Goal: Task Accomplishment & Management: Complete application form

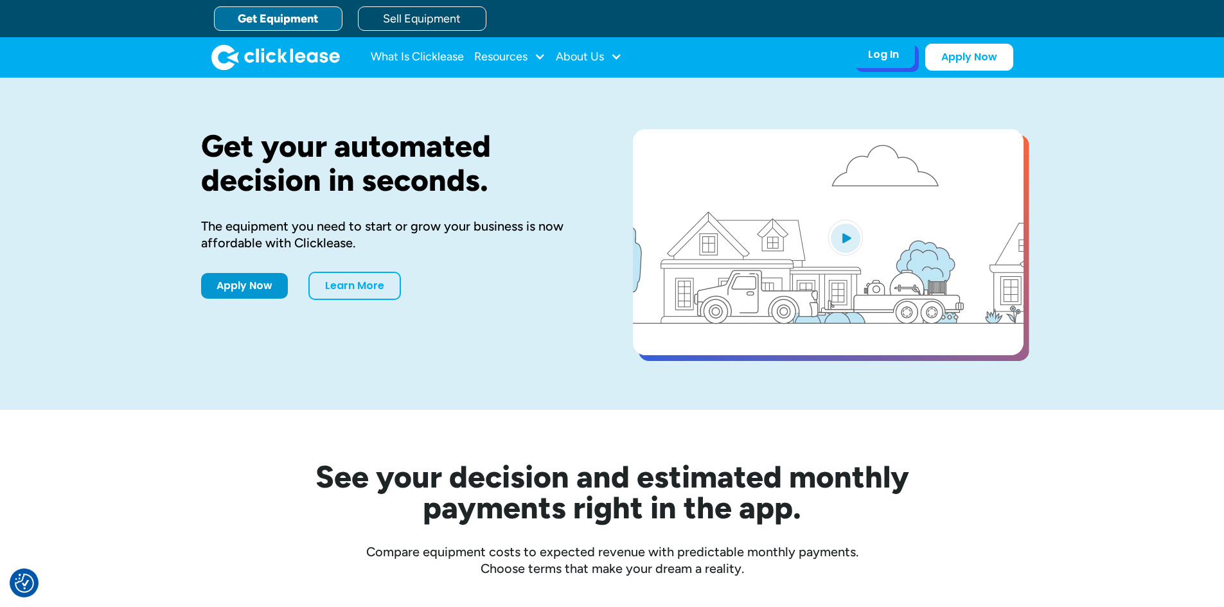
click at [876, 64] on div "Log In Account login I use Clicklease to get my equipment Partner Portal I offe…" at bounding box center [883, 54] width 63 height 27
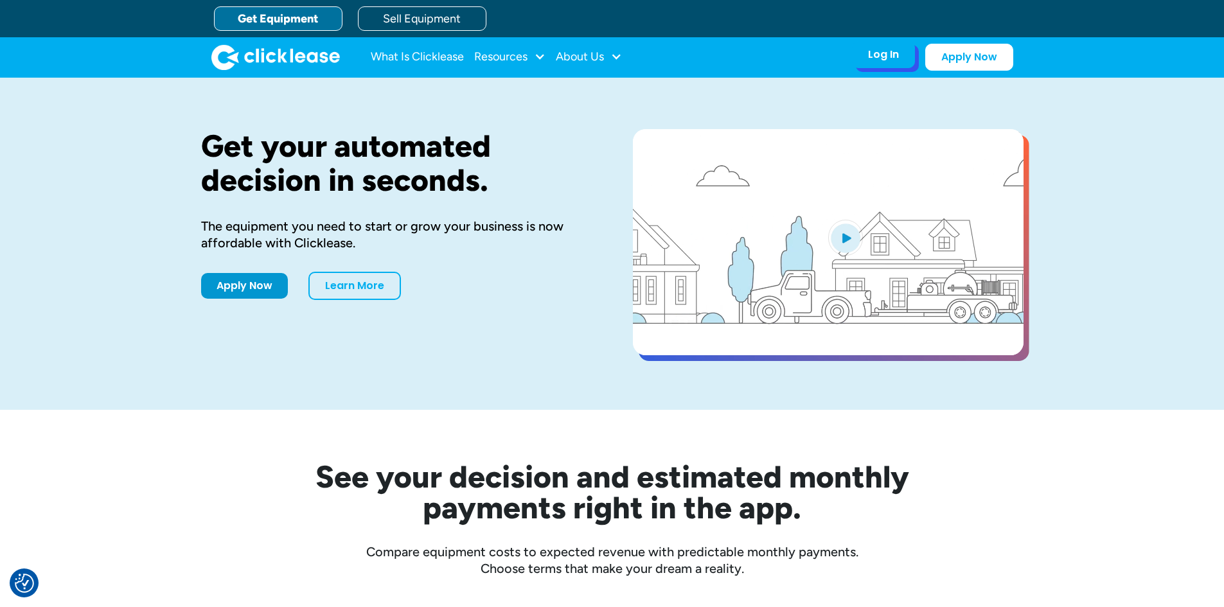
click at [876, 64] on div "Log In Account login I use Clicklease to get my equipment Partner Portal I offe…" at bounding box center [883, 54] width 63 height 27
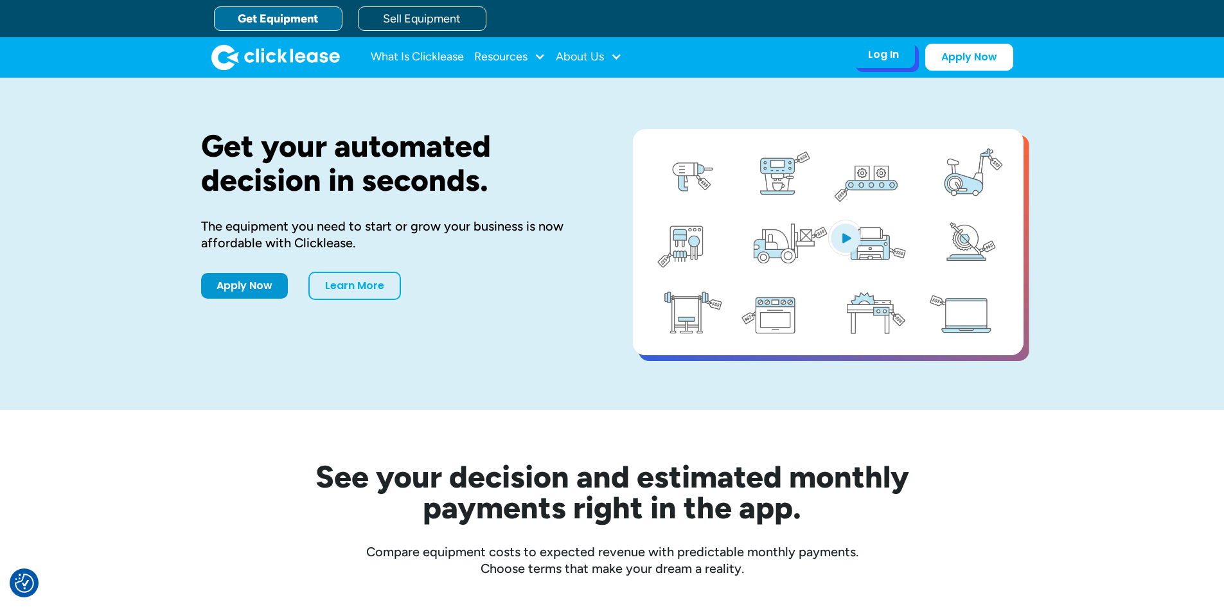
click at [897, 57] on div "Log In" at bounding box center [883, 54] width 31 height 13
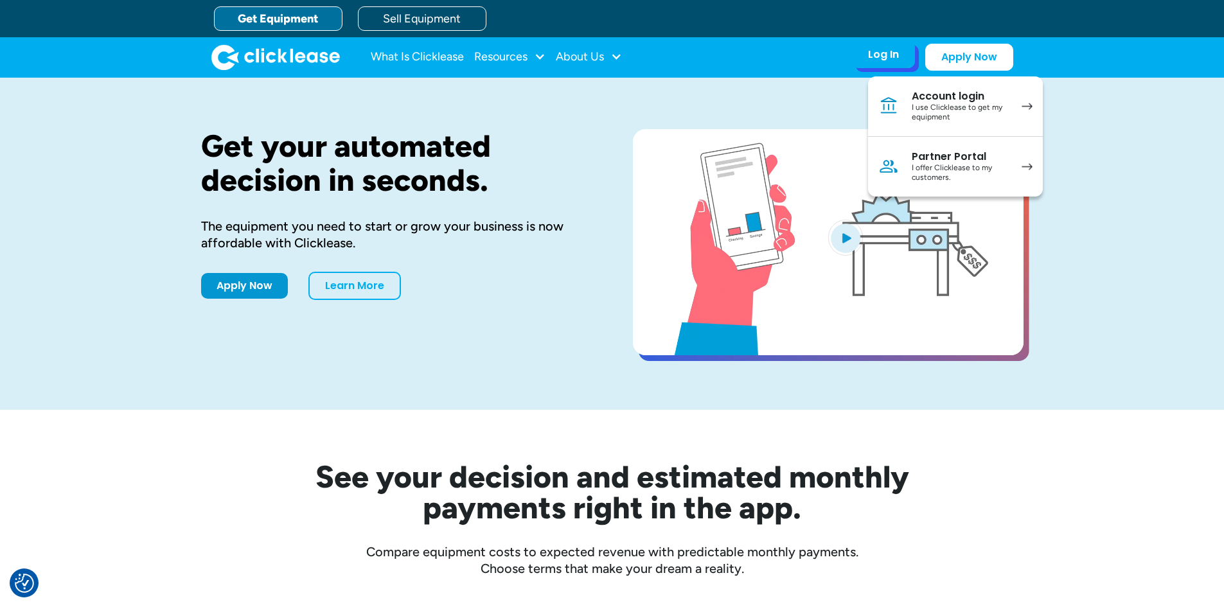
click at [897, 57] on div "Log In" at bounding box center [883, 54] width 31 height 13
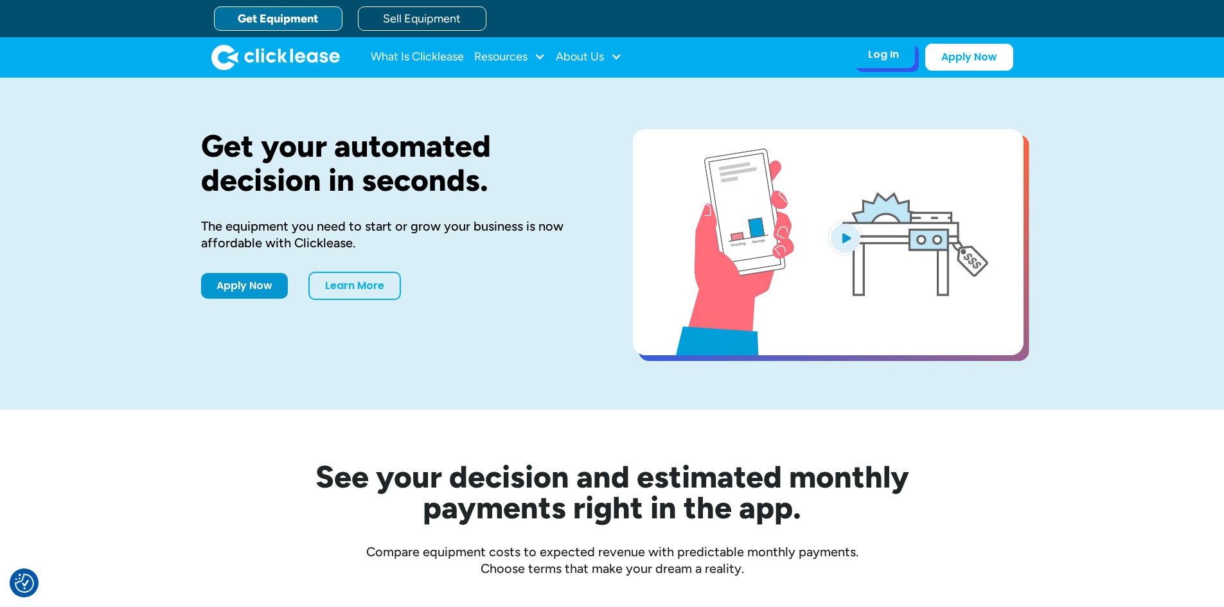
click at [897, 57] on div "Log In" at bounding box center [883, 54] width 31 height 13
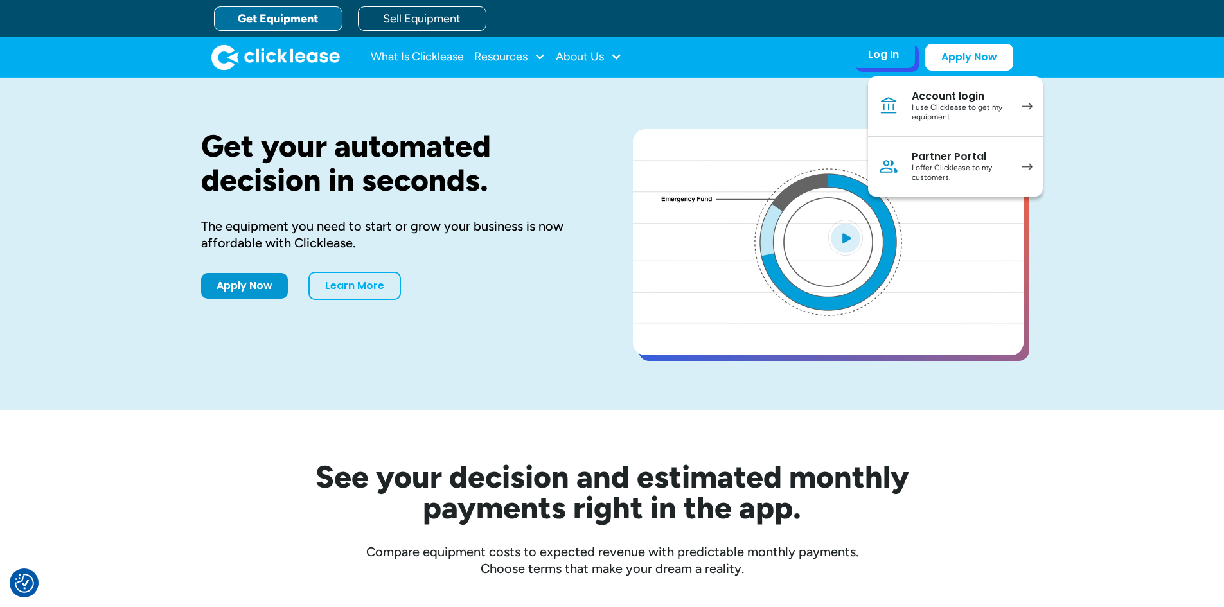
click at [936, 110] on div "I use Clicklease to get my equipment" at bounding box center [959, 113] width 97 height 20
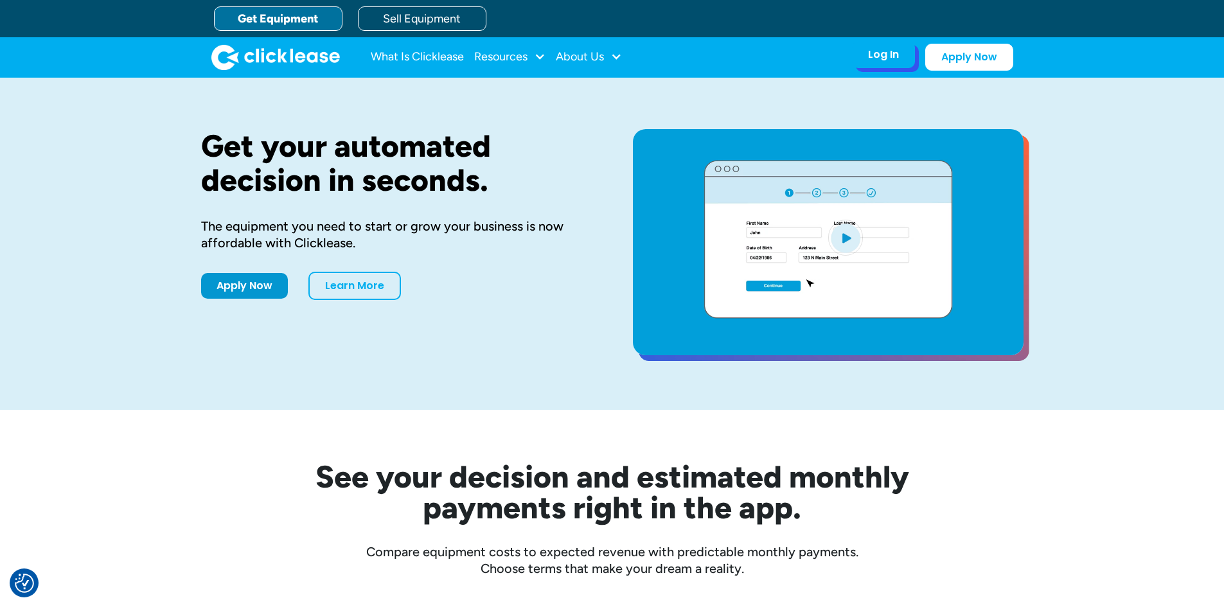
click at [866, 64] on div "Log In Account login I use Clicklease to get my equipment Partner Portal I offe…" at bounding box center [883, 54] width 63 height 27
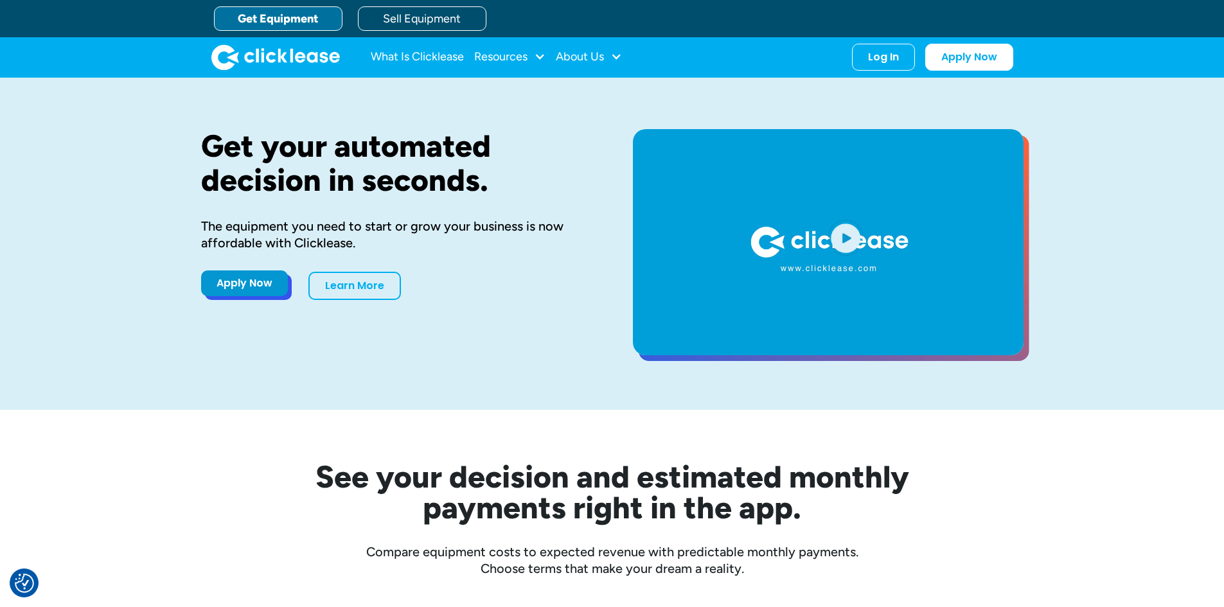
click at [224, 284] on link "Apply Now" at bounding box center [244, 283] width 87 height 26
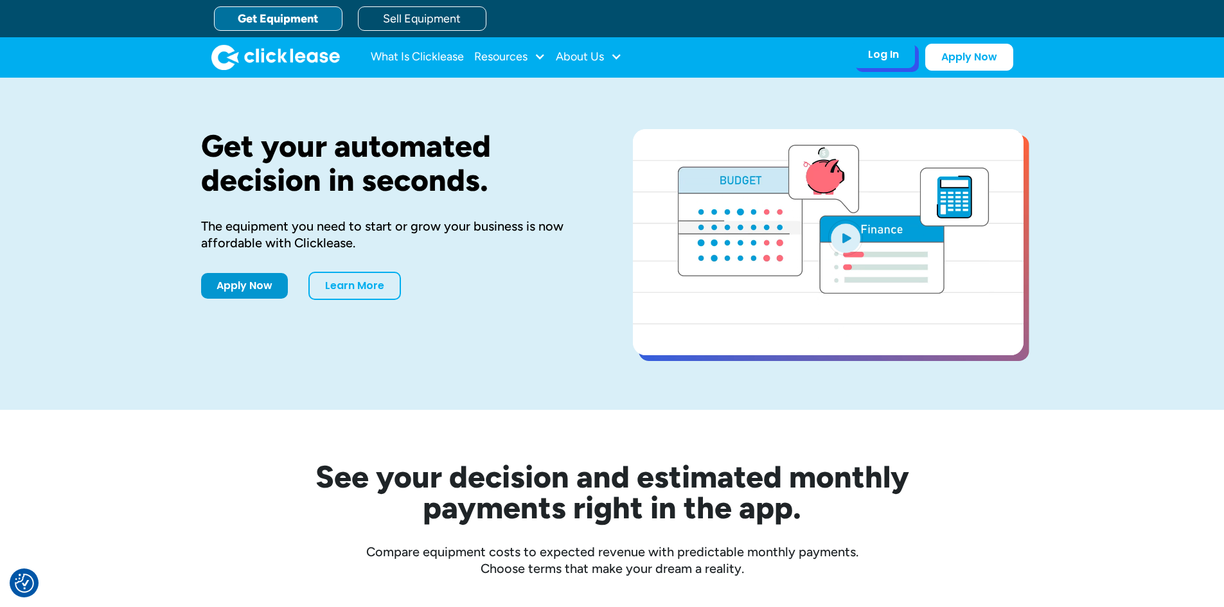
click at [882, 67] on div "Log In Account login I use Clicklease to get my equipment Partner Portal I offe…" at bounding box center [883, 54] width 63 height 27
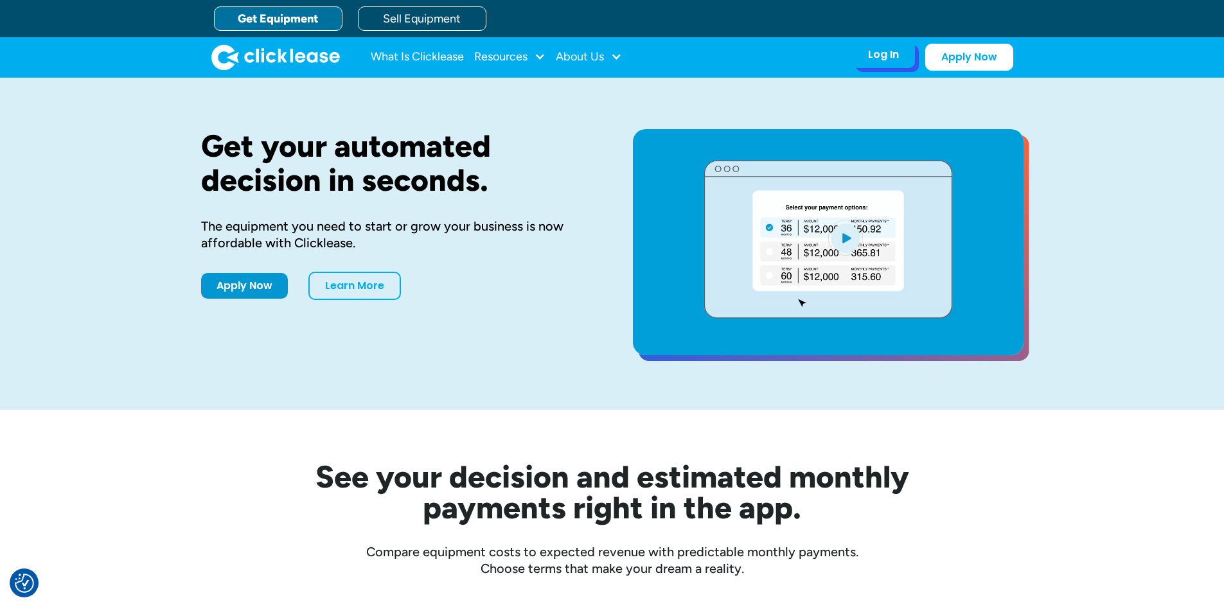
click at [886, 64] on div "Log In Account login I use Clicklease to get my equipment Partner Portal I offe…" at bounding box center [883, 54] width 63 height 27
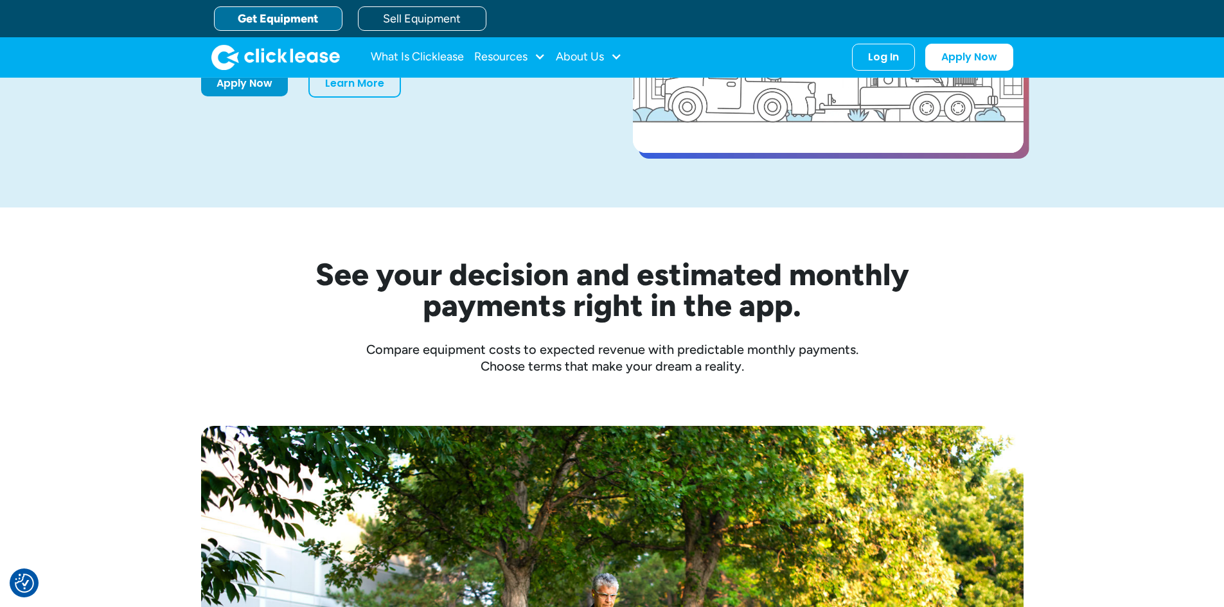
scroll to position [193, 0]
